Goal: Information Seeking & Learning: Learn about a topic

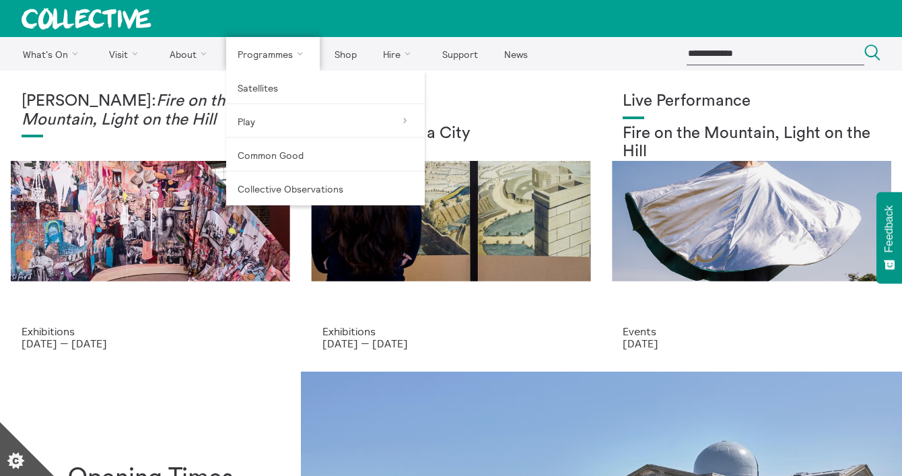
click at [301, 53] on link "Programmes" at bounding box center [273, 54] width 94 height 34
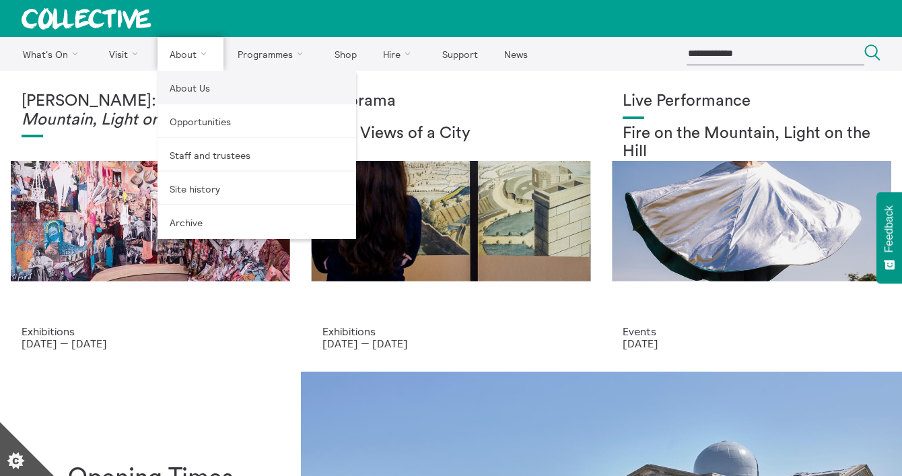
click at [194, 82] on link "About Us" at bounding box center [257, 88] width 199 height 34
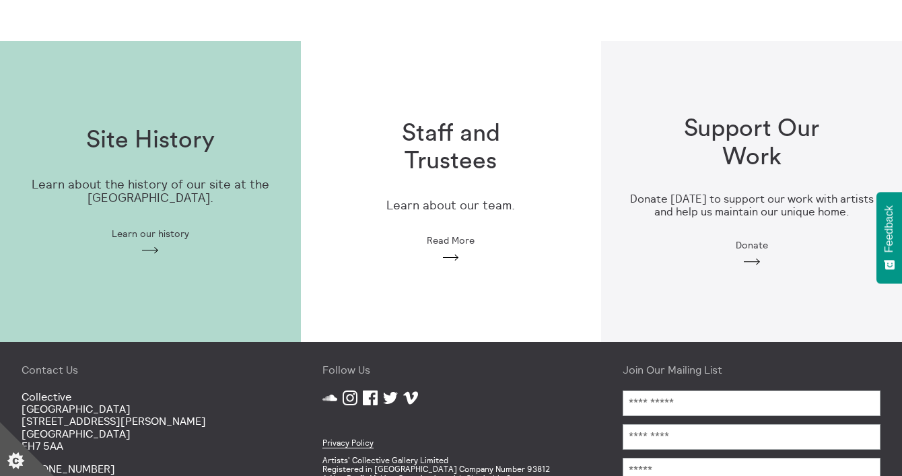
scroll to position [363, 0]
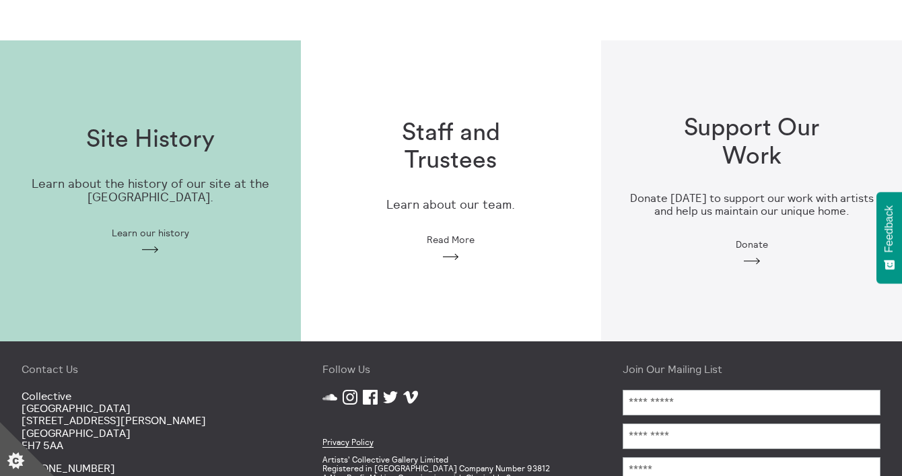
click at [453, 151] on h1 "Staff and Trustees" at bounding box center [451, 147] width 172 height 56
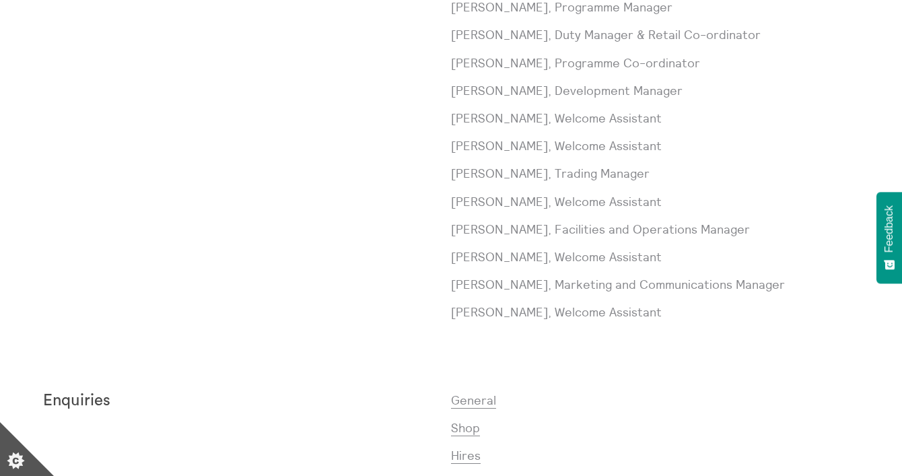
scroll to position [793, 0]
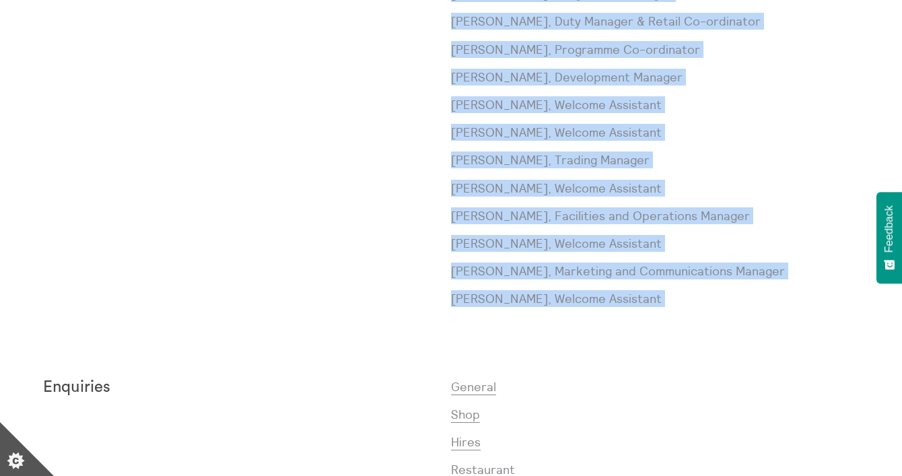
drag, startPoint x: 693, startPoint y: 333, endPoint x: 449, endPoint y: 191, distance: 281.8
click at [449, 191] on div "Staff Paul Andrews, Trading Manager Laura Baliman, Communications Co-ordinator …" at bounding box center [451, 21] width 816 height 627
click at [449, 191] on div "Staff" at bounding box center [247, 21] width 408 height 627
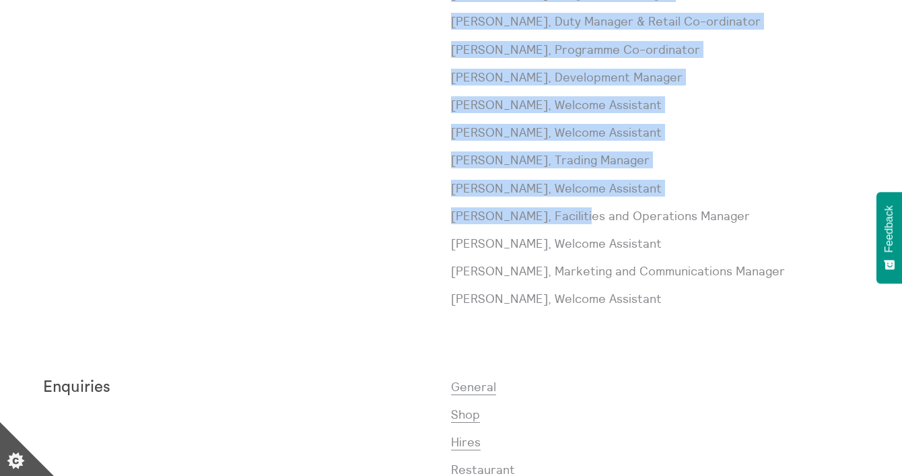
drag, startPoint x: 449, startPoint y: 211, endPoint x: 575, endPoint y: 211, distance: 125.9
click at [575, 211] on div "Staff Paul Andrews, Trading Manager Laura Baliman, Communications Co-ordinator …" at bounding box center [451, 21] width 816 height 627
click at [575, 211] on p "Alice Mainstone, Facilities and Operations Manager" at bounding box center [655, 215] width 408 height 17
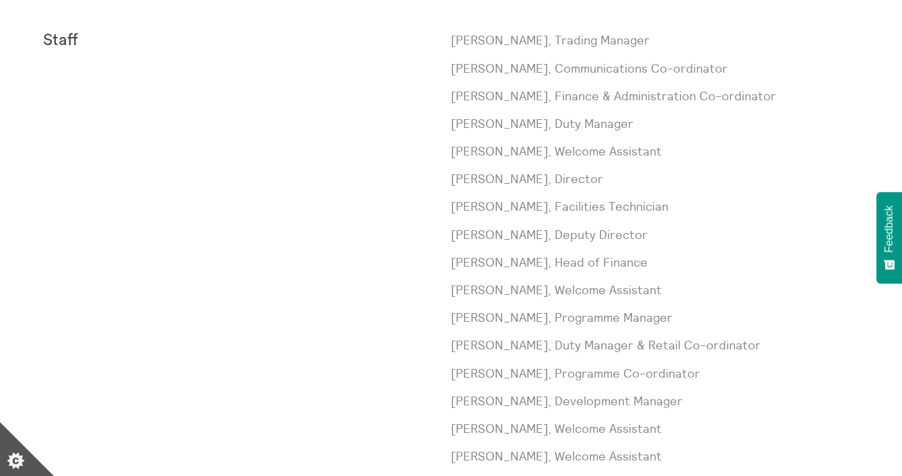
scroll to position [467, 0]
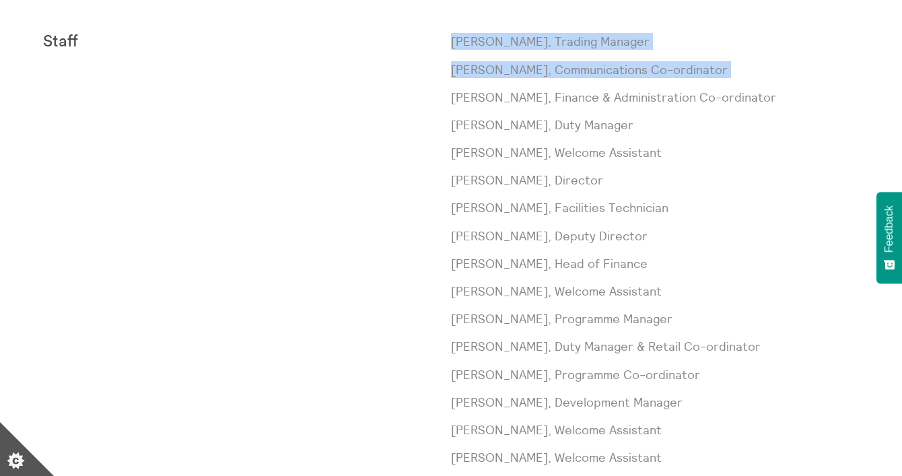
drag, startPoint x: 449, startPoint y: 94, endPoint x: 729, endPoint y: 89, distance: 280.2
click at [729, 89] on div "Staff Paul Andrews, Trading Manager Laura Baliman, Communications Co-ordinator …" at bounding box center [451, 346] width 816 height 627
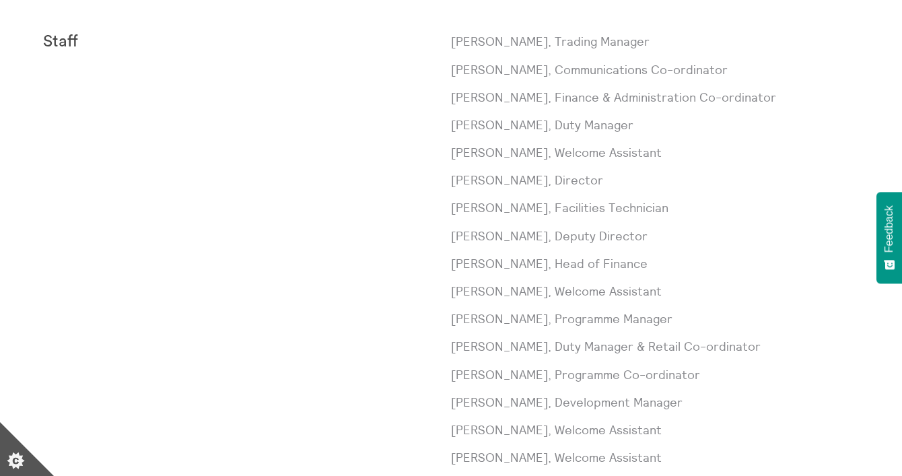
click at [730, 89] on p "Sarah Barr, Finance & Administration Co-ordinator" at bounding box center [655, 97] width 408 height 17
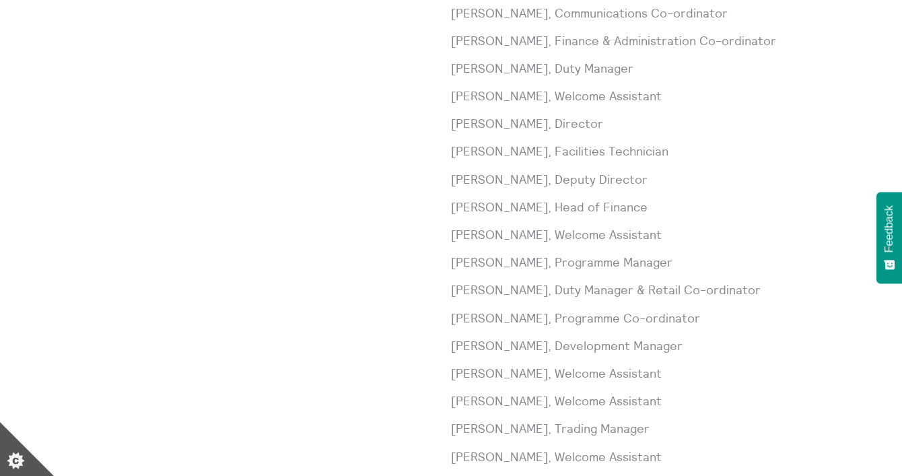
scroll to position [527, 0]
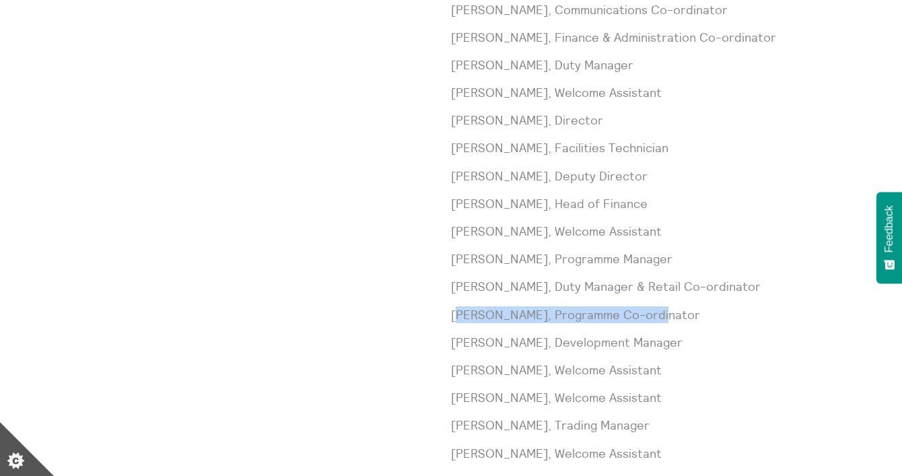
drag, startPoint x: 457, startPoint y: 315, endPoint x: 714, endPoint y: 315, distance: 257.2
click at [714, 315] on p "Meg Gray, Programme Co-ordinator" at bounding box center [655, 314] width 408 height 17
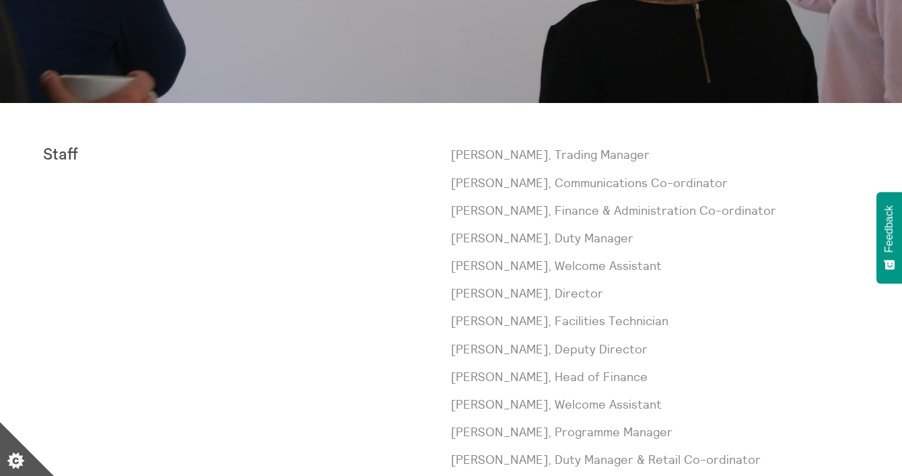
scroll to position [382, 0]
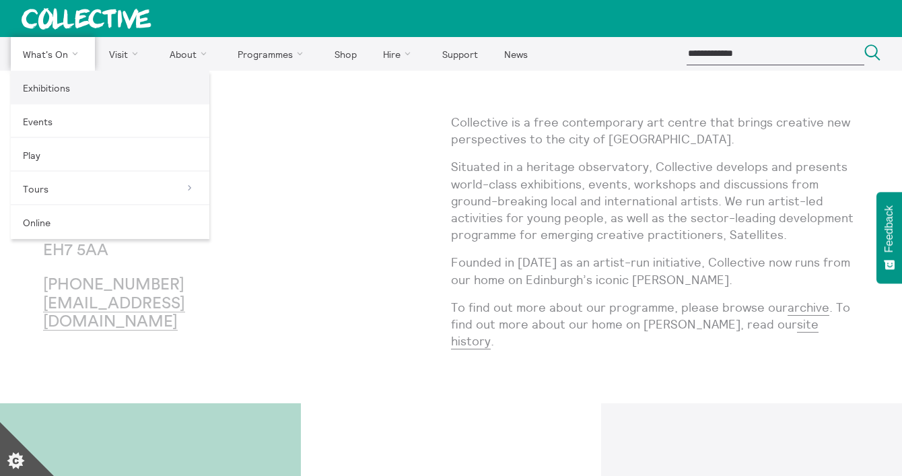
click at [49, 79] on link "Exhibitions" at bounding box center [110, 88] width 199 height 34
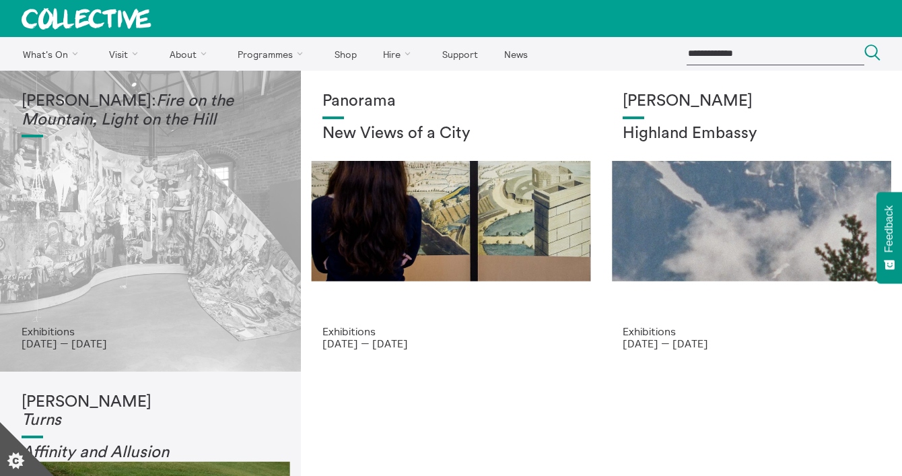
click at [197, 176] on div "Mercedes Azpilicueta: Fire on the Mountain, Light on the Hill" at bounding box center [151, 208] width 258 height 233
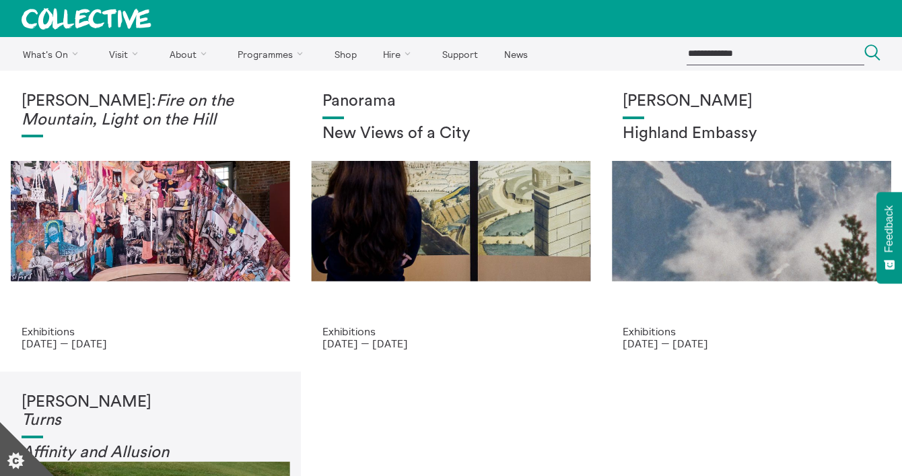
click at [708, 2] on div at bounding box center [451, 18] width 902 height 37
